Goal: Navigation & Orientation: Find specific page/section

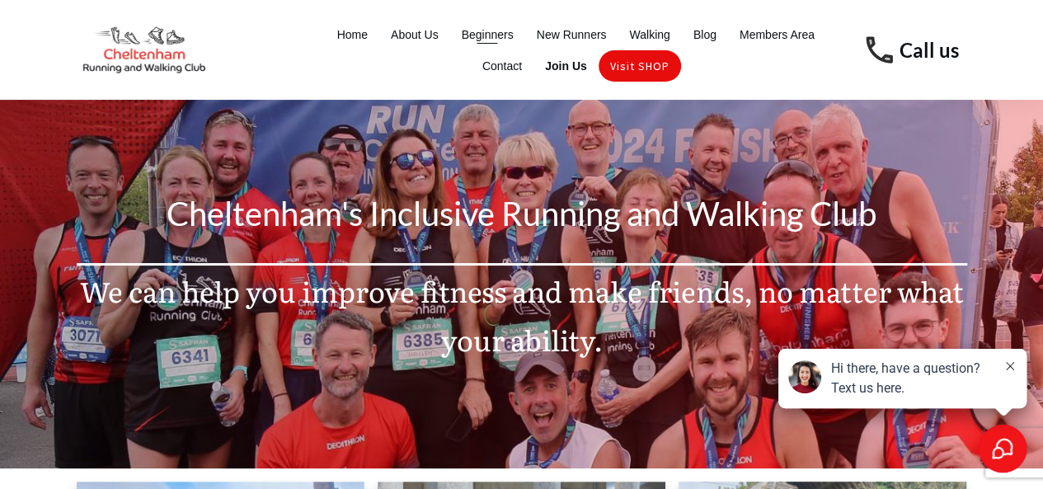
click at [476, 35] on span "Beginners" at bounding box center [488, 34] width 52 height 23
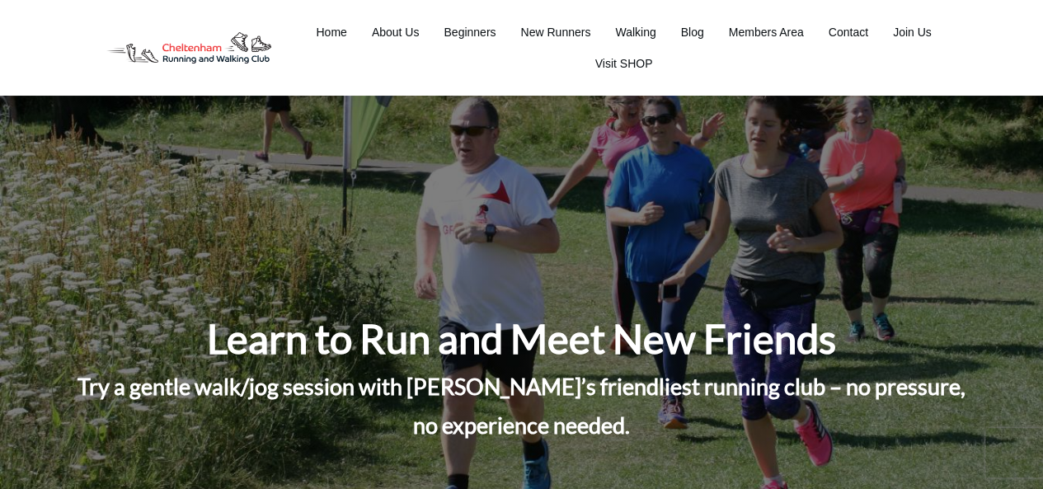
click at [387, 33] on span "About Us" at bounding box center [396, 32] width 48 height 23
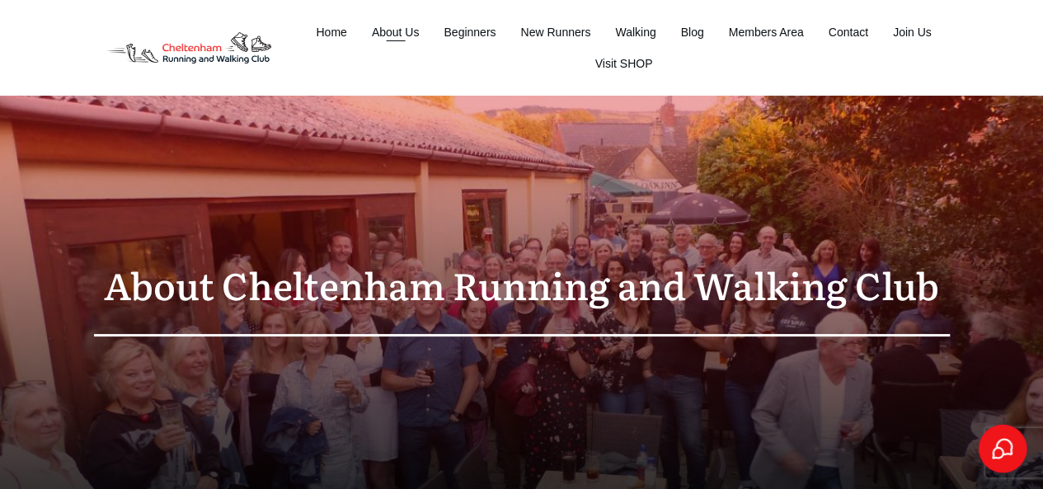
click at [388, 30] on span "About Us" at bounding box center [396, 32] width 48 height 23
click at [458, 35] on span "Beginners" at bounding box center [469, 32] width 52 height 23
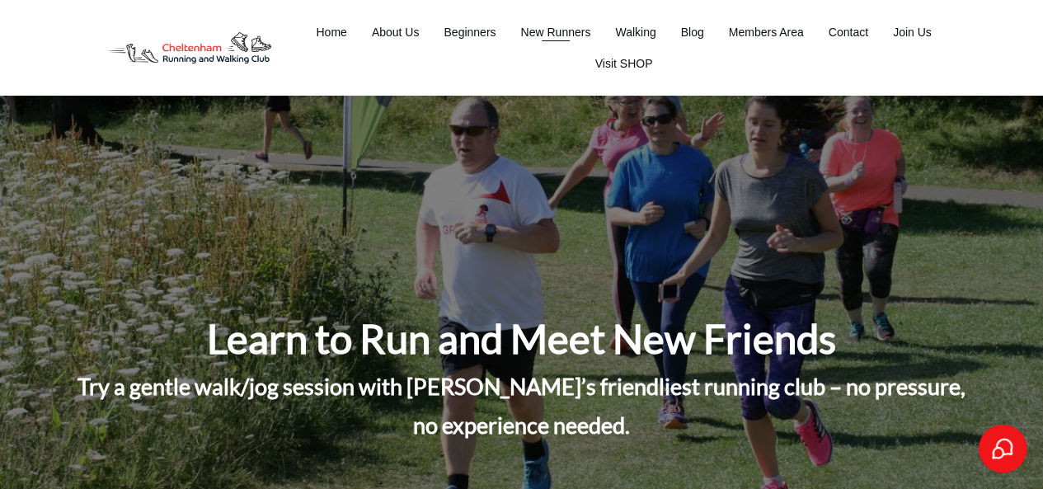
click at [558, 31] on span "New Runners" at bounding box center [555, 32] width 70 height 23
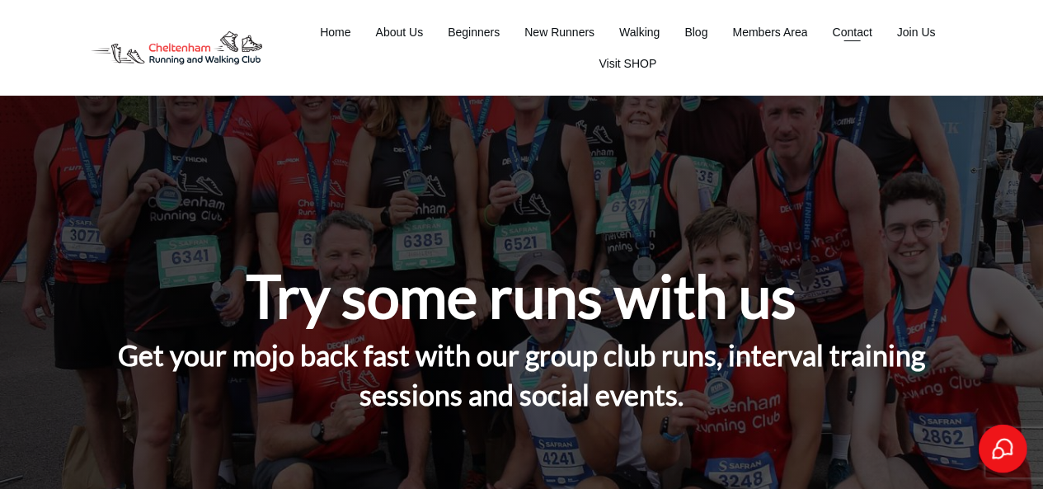
click at [847, 28] on span "Contact" at bounding box center [852, 32] width 40 height 23
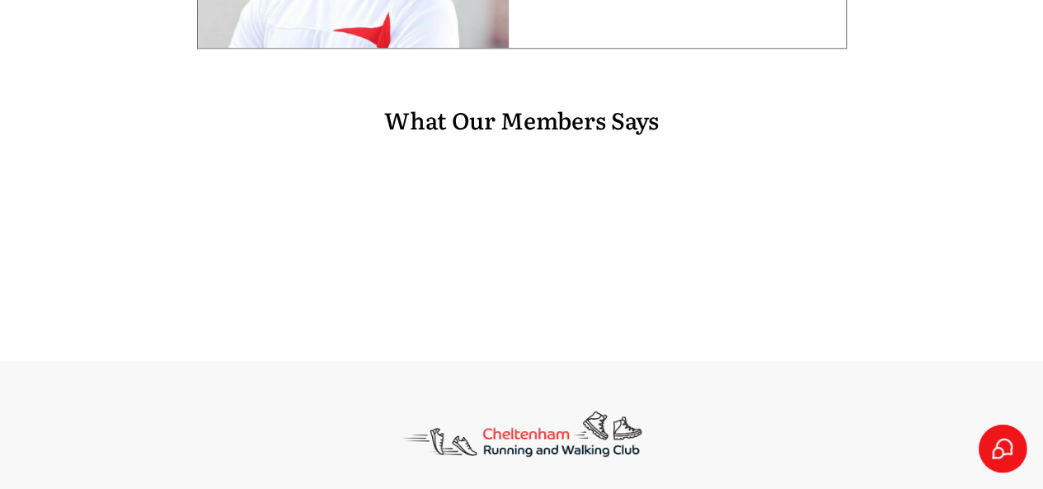
scroll to position [1099, 0]
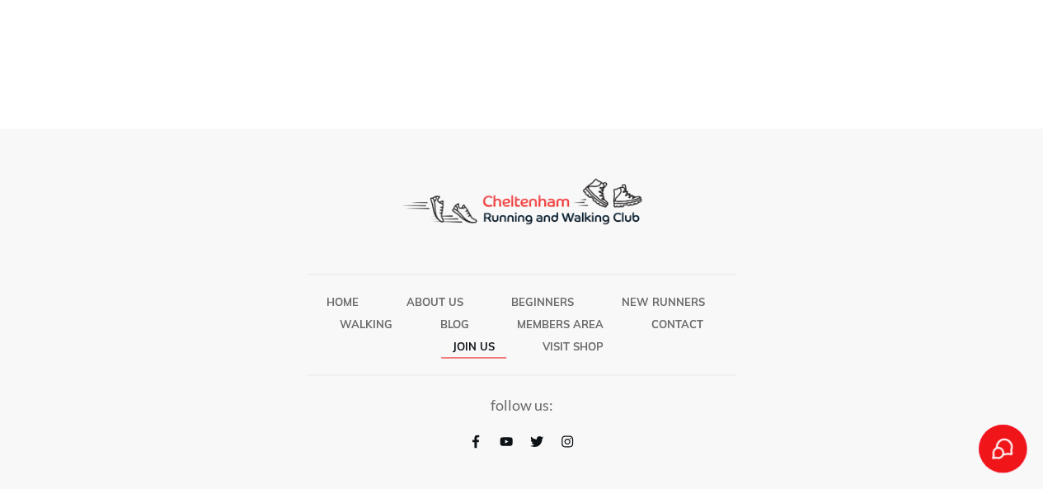
click at [476, 344] on span "Join Us" at bounding box center [474, 345] width 42 height 21
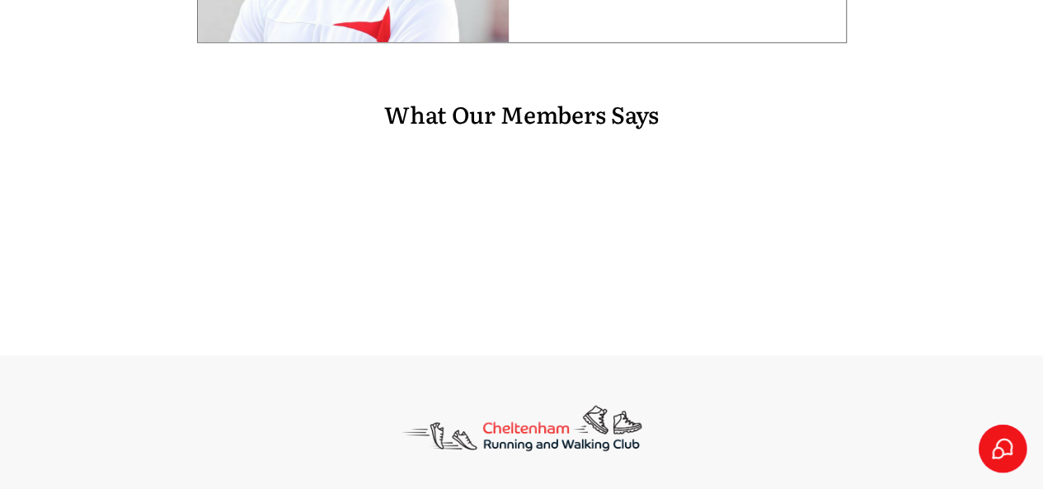
scroll to position [1099, 0]
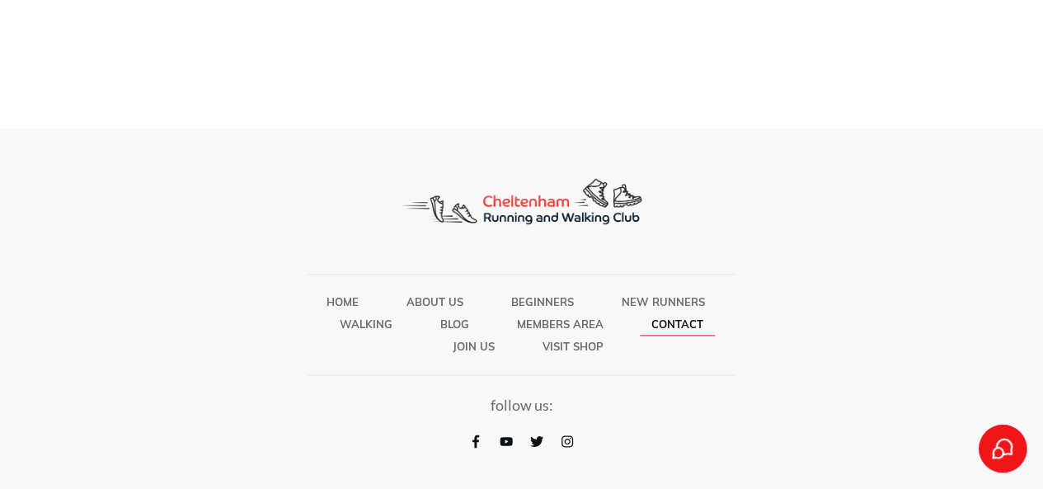
click at [668, 316] on span "Contact" at bounding box center [677, 323] width 52 height 21
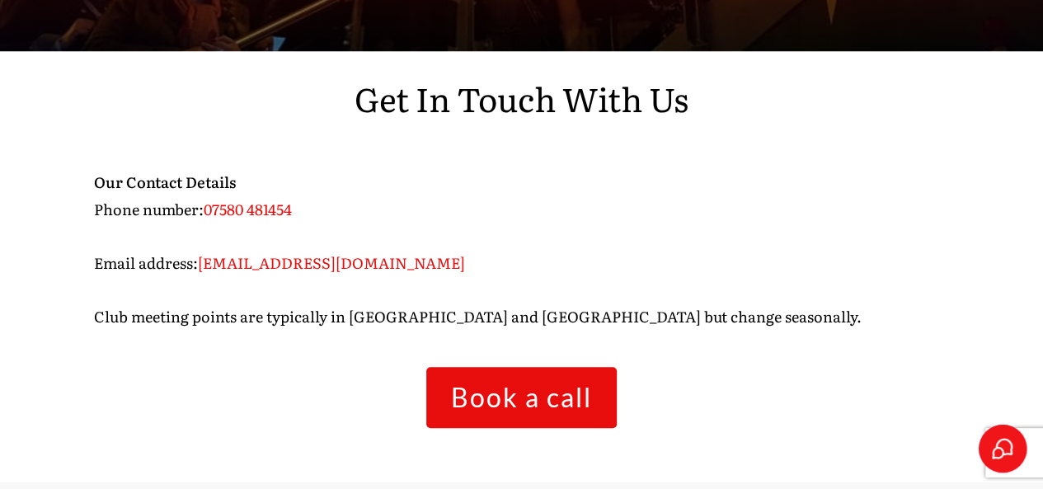
scroll to position [455, 0]
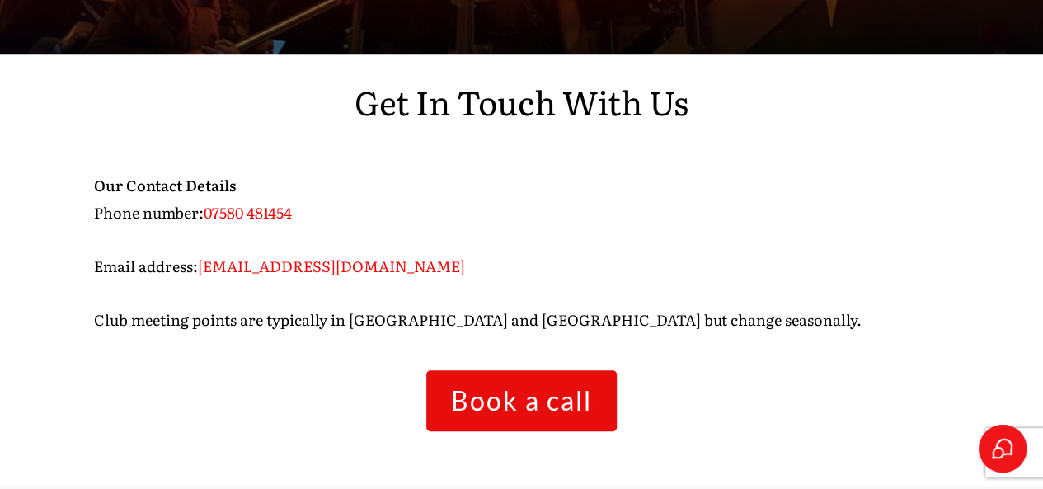
click at [348, 265] on span "conor@cheltenhamrunning.co.uk" at bounding box center [331, 266] width 267 height 22
